Goal: Information Seeking & Learning: Check status

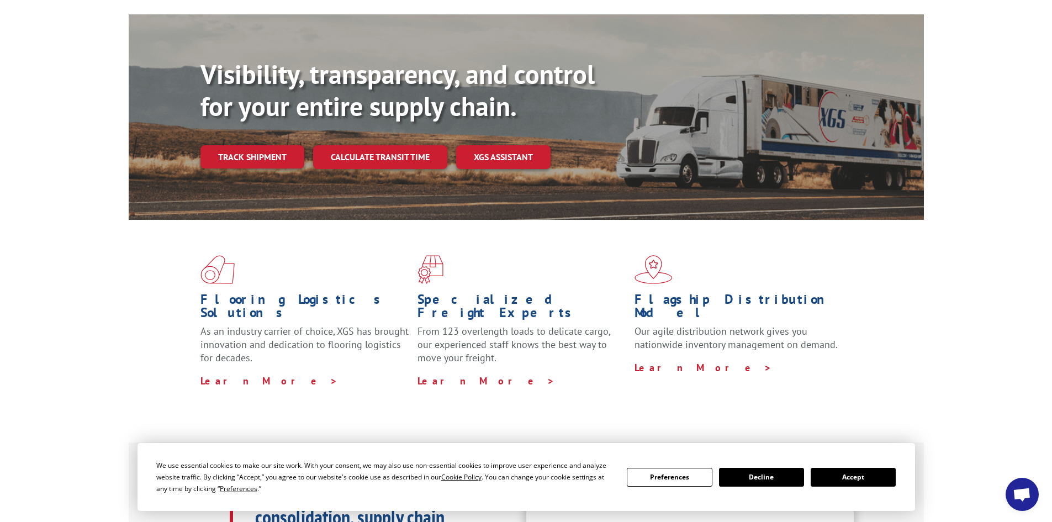
scroll to position [110, 0]
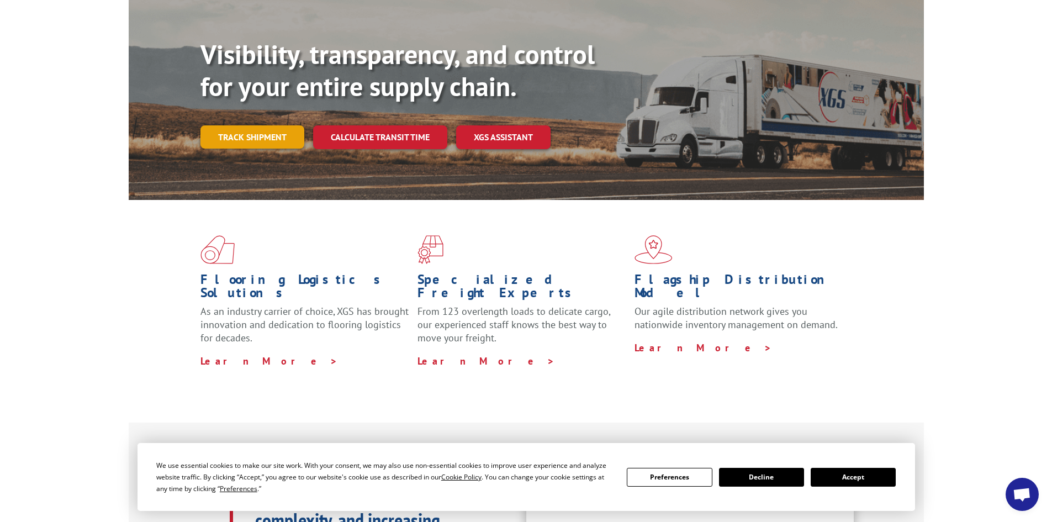
click at [246, 125] on link "Track shipment" at bounding box center [253, 136] width 104 height 23
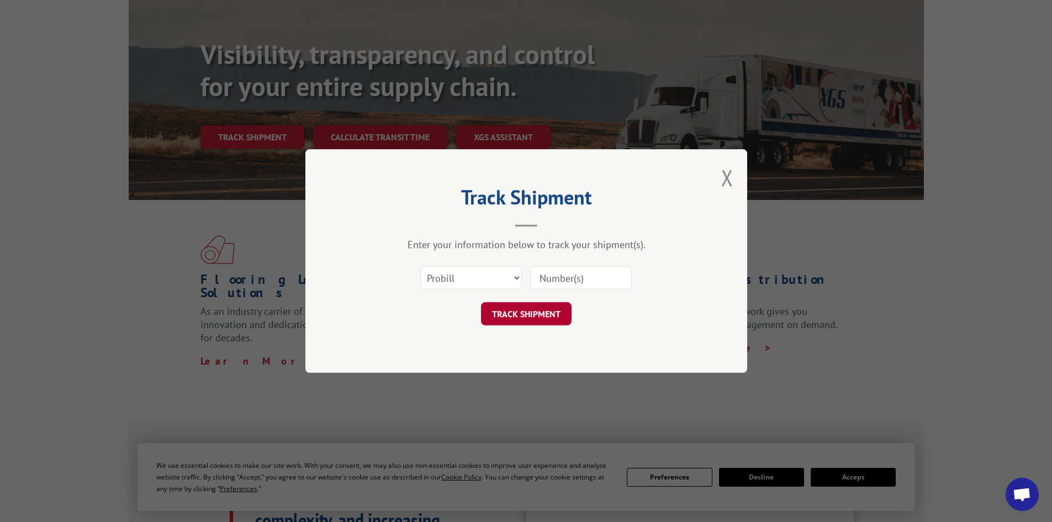
click at [535, 310] on button "TRACK SHIPMENT" at bounding box center [526, 313] width 91 height 23
type input "17323400"
click at [528, 310] on button "TRACK SHIPMENT" at bounding box center [526, 313] width 91 height 23
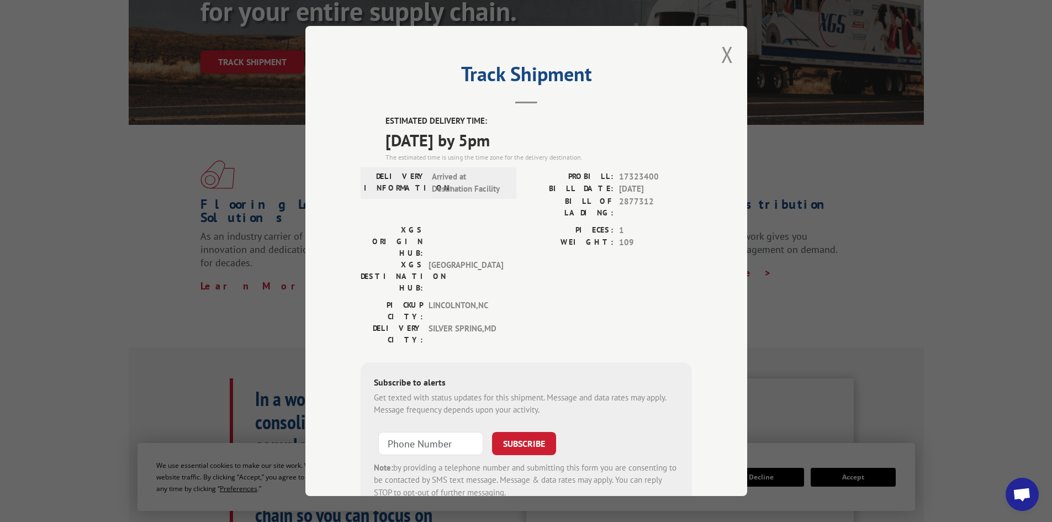
scroll to position [166, 0]
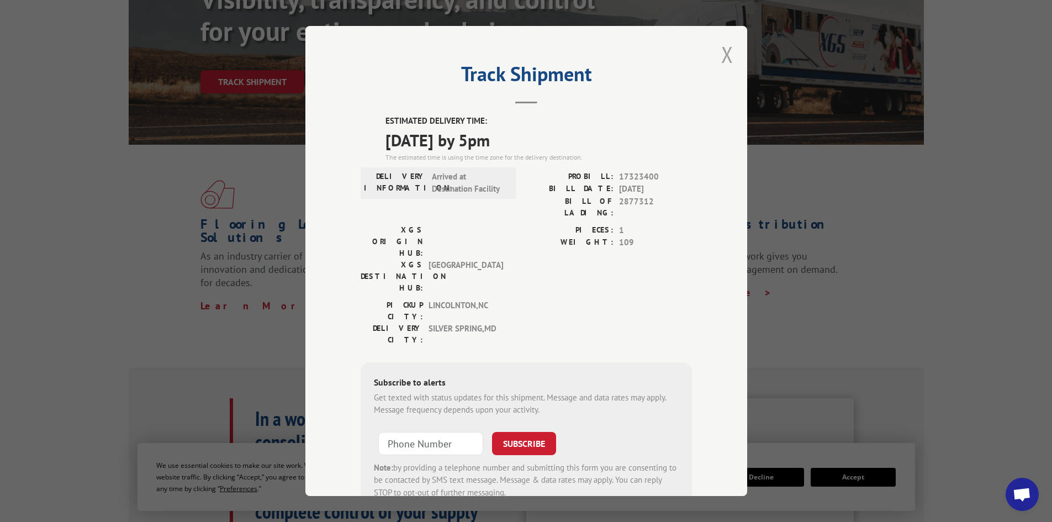
click at [725, 44] on button "Close modal" at bounding box center [727, 54] width 12 height 29
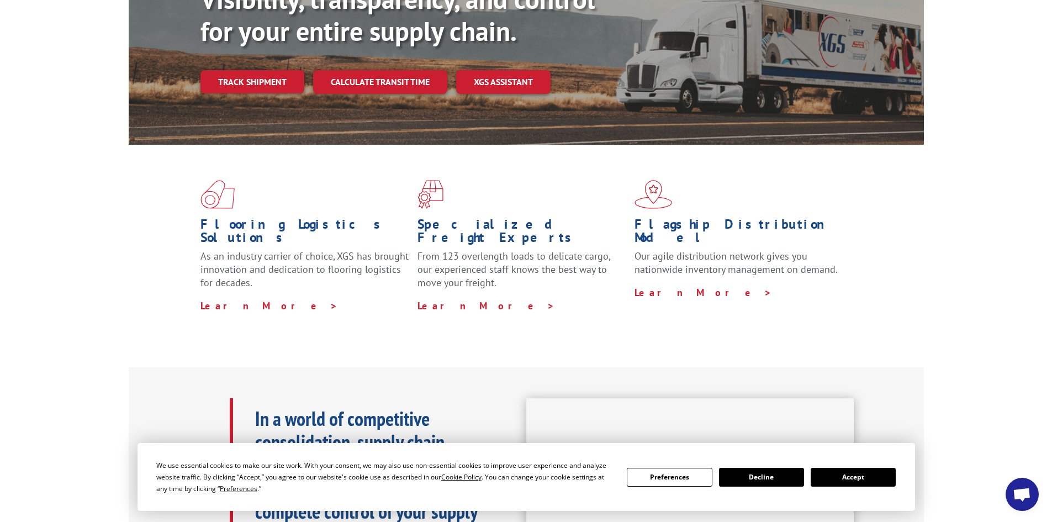
click at [271, 43] on div "Visibility, transparency, and control for your entire supply chain. Track shipm…" at bounding box center [563, 60] width 724 height 154
click at [275, 70] on link "Track shipment" at bounding box center [253, 81] width 104 height 23
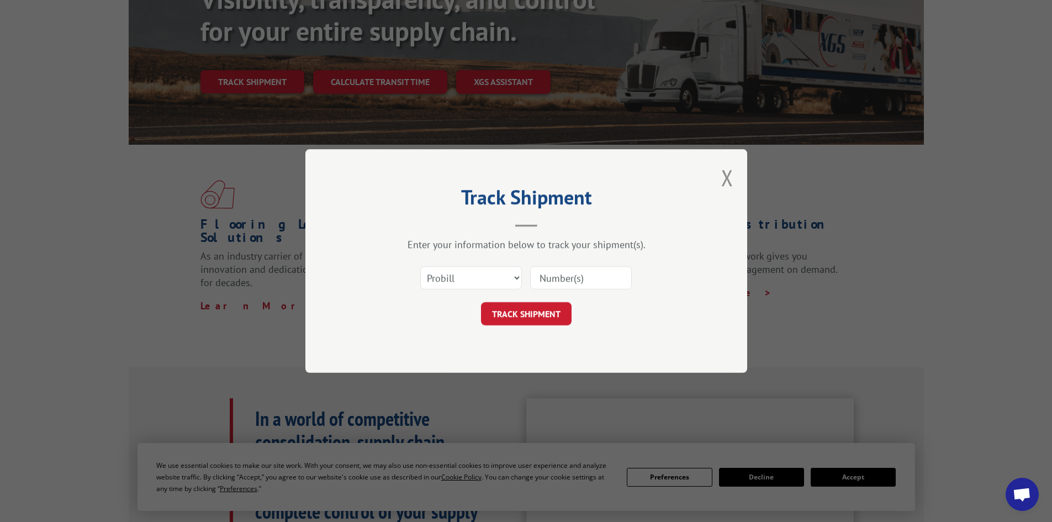
click at [547, 277] on input at bounding box center [581, 277] width 102 height 23
paste input "17323386"
type input "17323386"
click at [481, 302] on button "TRACK SHIPMENT" at bounding box center [526, 313] width 91 height 23
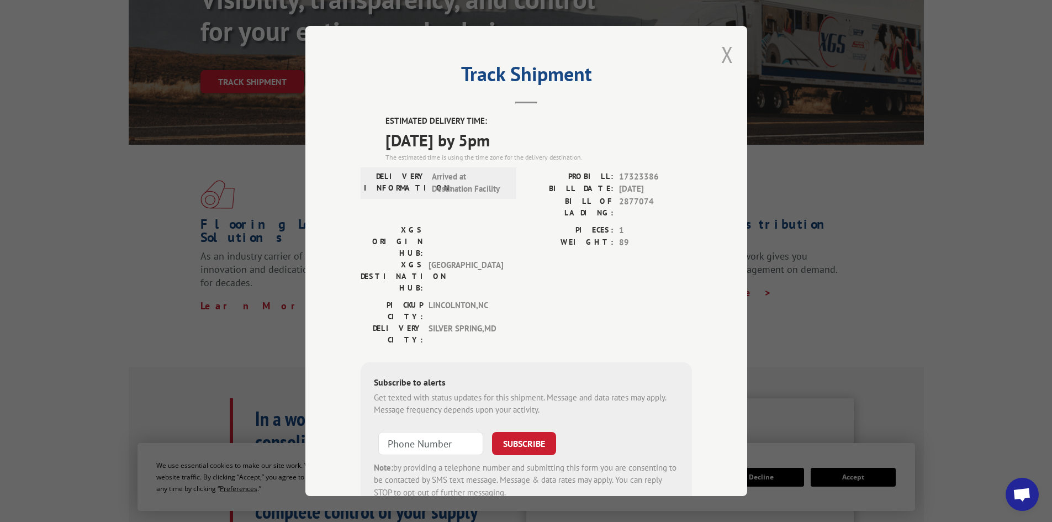
click at [726, 53] on button "Close modal" at bounding box center [727, 54] width 12 height 29
